Goal: Information Seeking & Learning: Learn about a topic

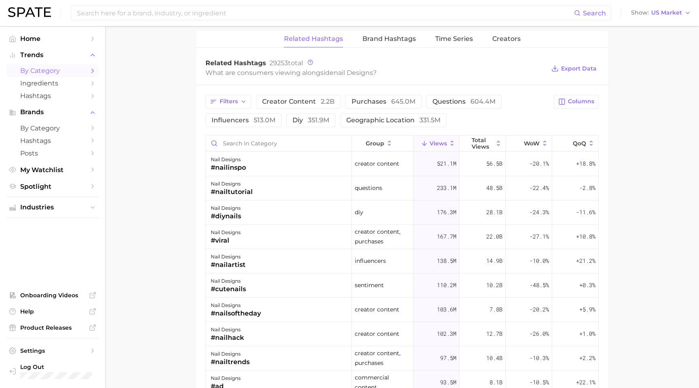
click at [55, 74] on span "by Category" at bounding box center [52, 71] width 65 height 8
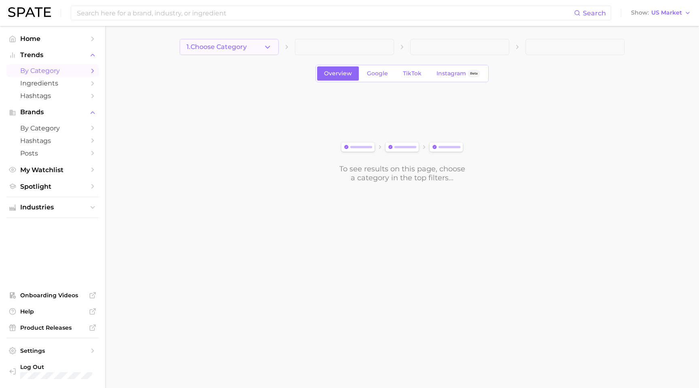
click at [195, 47] on span "1. Choose Category" at bounding box center [217, 46] width 60 height 7
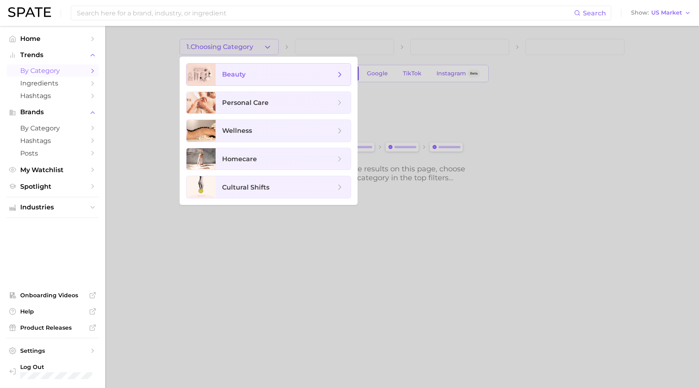
click at [242, 73] on span "beauty" at bounding box center [233, 74] width 23 height 8
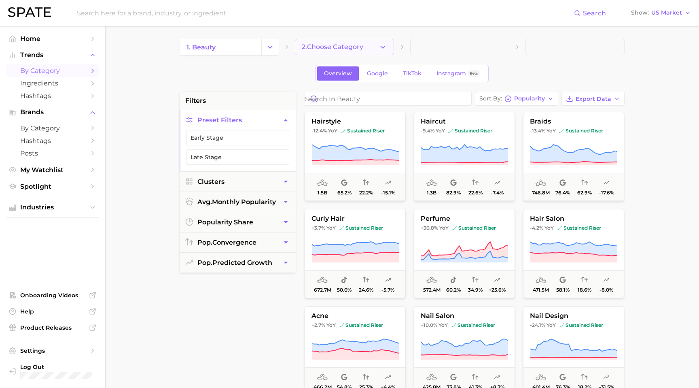
click at [324, 47] on span "2. Choose Category" at bounding box center [333, 46] width 62 height 7
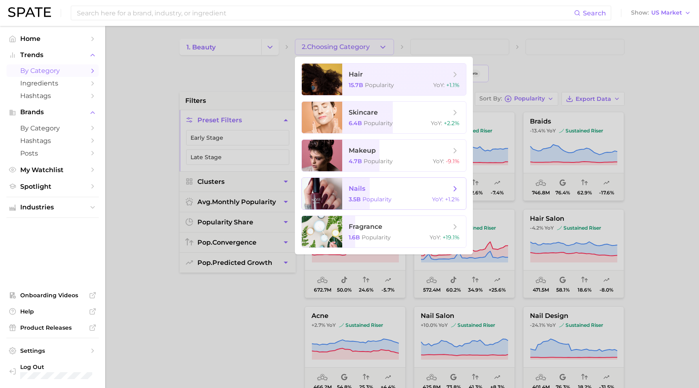
click at [345, 185] on span "nails 3.5b Popularity YoY : +1.2%" at bounding box center [404, 194] width 124 height 32
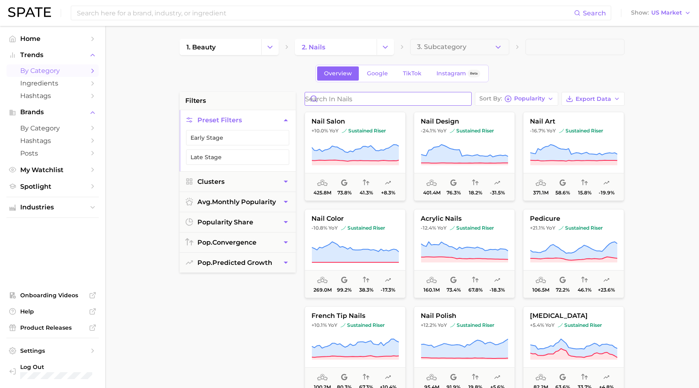
click at [348, 98] on input "Search in nails" at bounding box center [388, 98] width 166 height 13
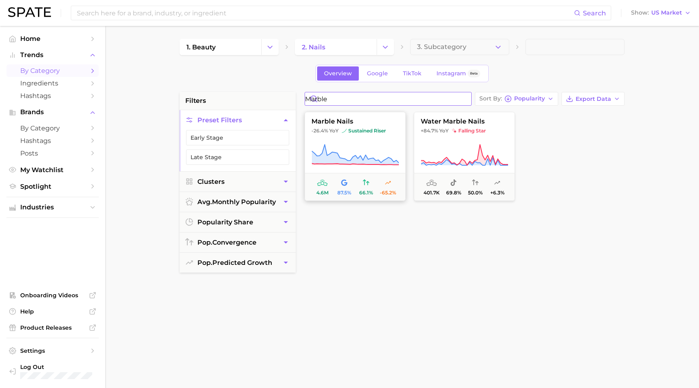
type input "marble"
click at [383, 121] on span "marble nails" at bounding box center [355, 121] width 100 height 7
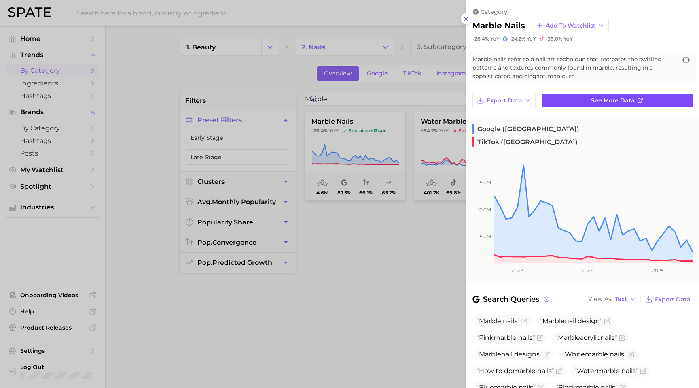
click at [586, 99] on link "See more data" at bounding box center [617, 100] width 151 height 14
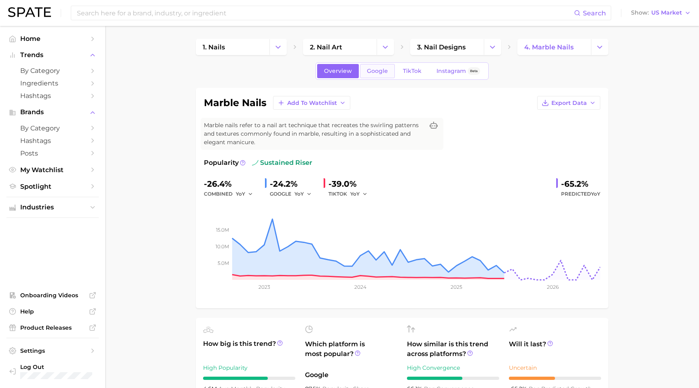
click at [382, 66] on link "Google" at bounding box center [377, 71] width 35 height 14
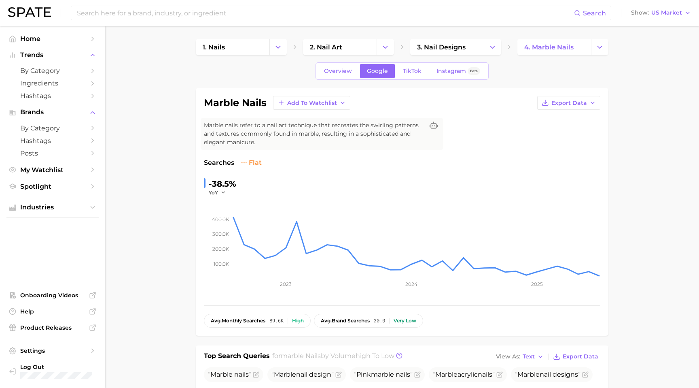
click at [414, 78] on div "Overview Google TikTok Instagram Beta" at bounding box center [402, 70] width 173 height 17
click at [409, 71] on span "TikTok" at bounding box center [412, 71] width 19 height 7
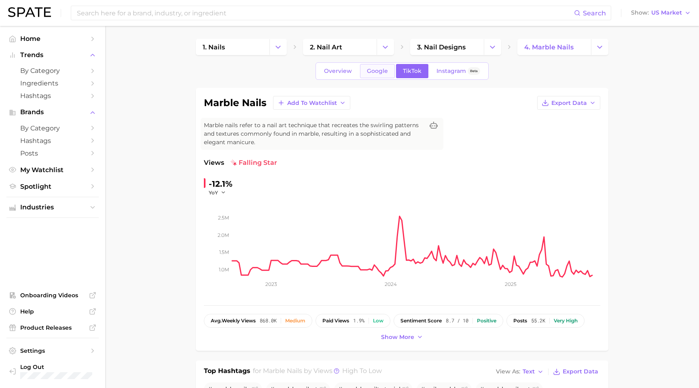
click at [373, 74] on span "Google" at bounding box center [377, 71] width 21 height 7
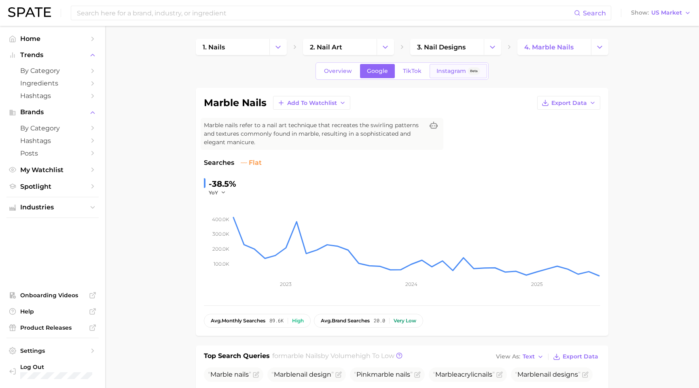
click at [449, 65] on link "Instagram Beta" at bounding box center [458, 71] width 57 height 14
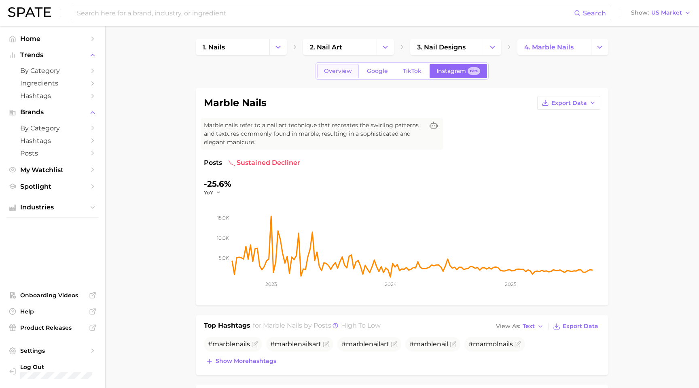
click at [339, 72] on span "Overview" at bounding box center [338, 71] width 28 height 7
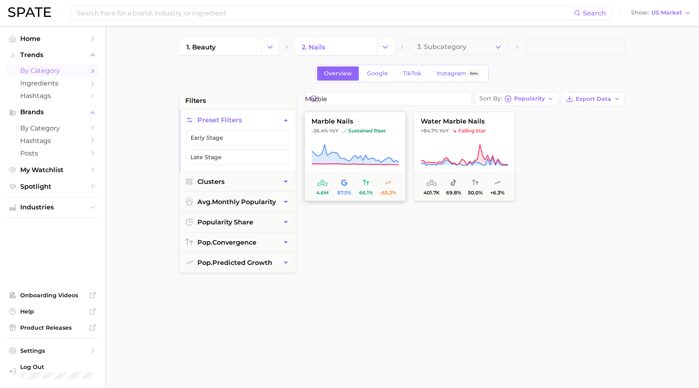
click at [378, 120] on span "marble nails" at bounding box center [355, 121] width 100 height 7
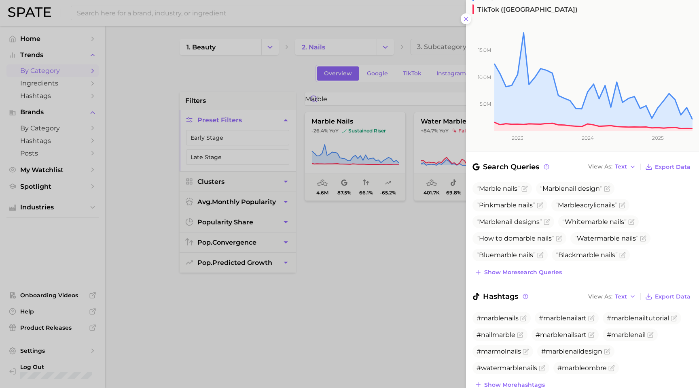
scroll to position [149, 0]
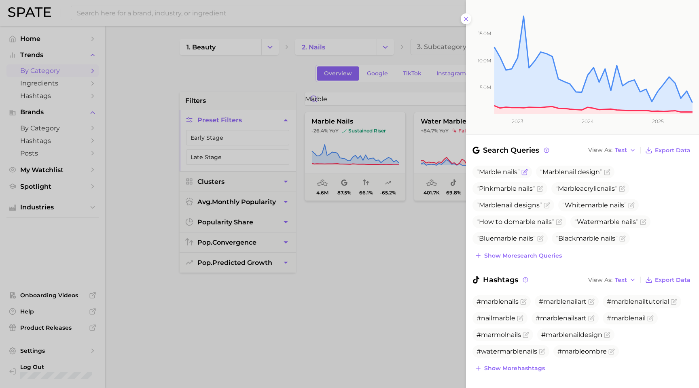
click at [501, 168] on span "Marble nails" at bounding box center [498, 172] width 43 height 8
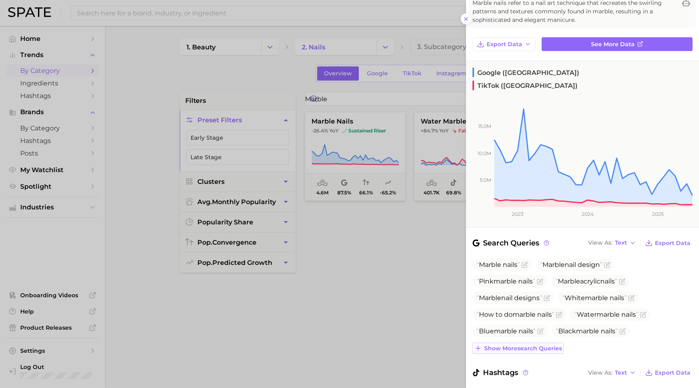
scroll to position [0, 0]
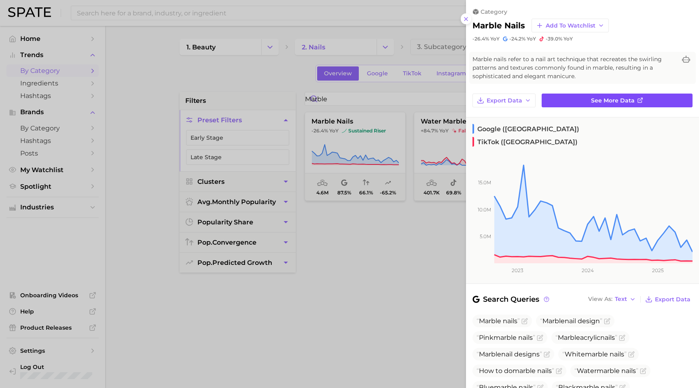
click at [558, 103] on link "See more data" at bounding box center [617, 100] width 151 height 14
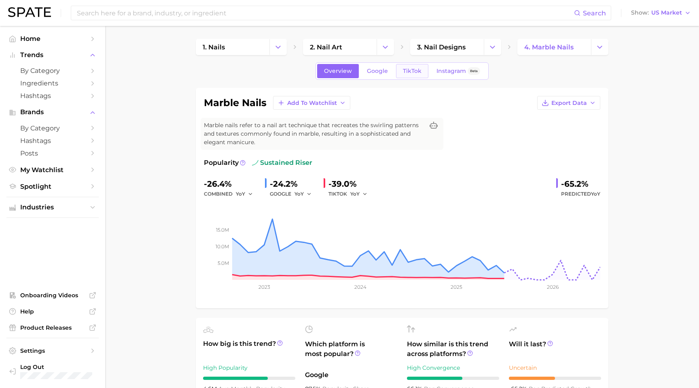
click at [413, 69] on span "TikTok" at bounding box center [412, 71] width 19 height 7
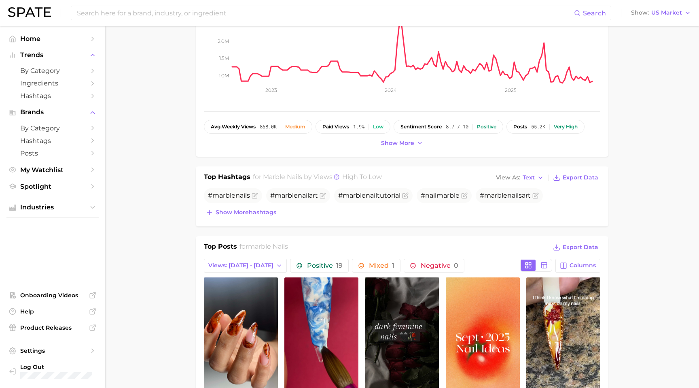
scroll to position [290, 0]
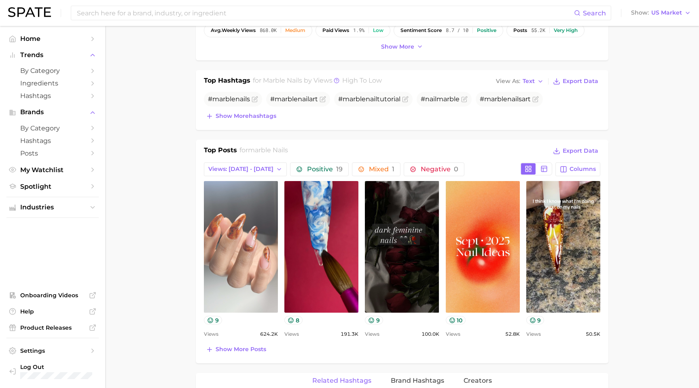
click at [229, 227] on link "view post on TikTok" at bounding box center [241, 247] width 74 height 132
